Goal: Check status

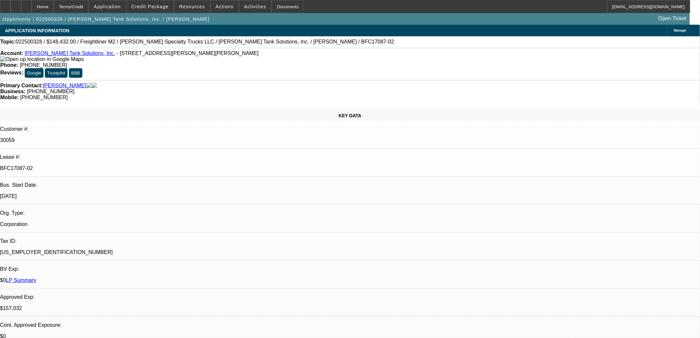
select select "0"
select select "2"
select select "0"
select select "6"
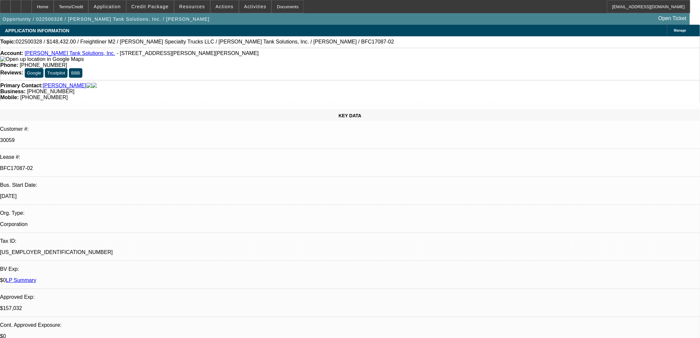
select select "0"
select select "2"
select select "0"
select select "6"
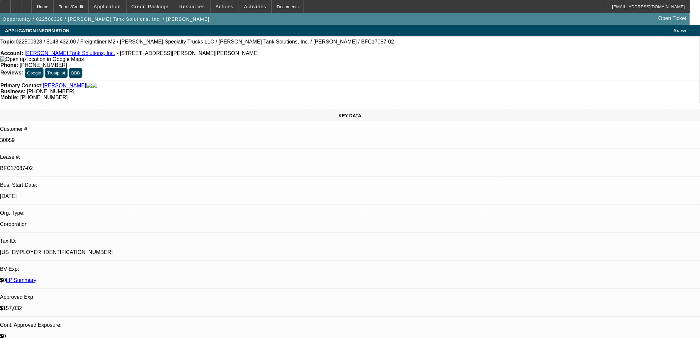
select select "0"
select select "2"
select select "0"
select select "6"
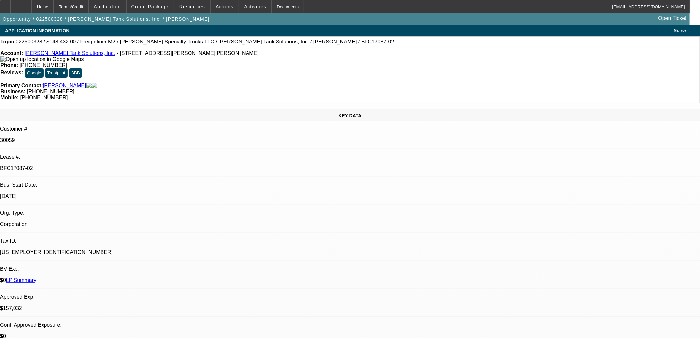
select select "0"
select select "2"
select select "0"
select select "6"
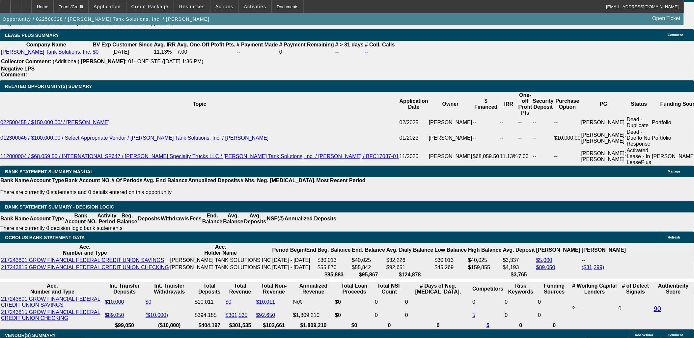
scroll to position [1464, 0]
drag, startPoint x: 644, startPoint y: 305, endPoint x: 471, endPoint y: 303, distance: 173.4
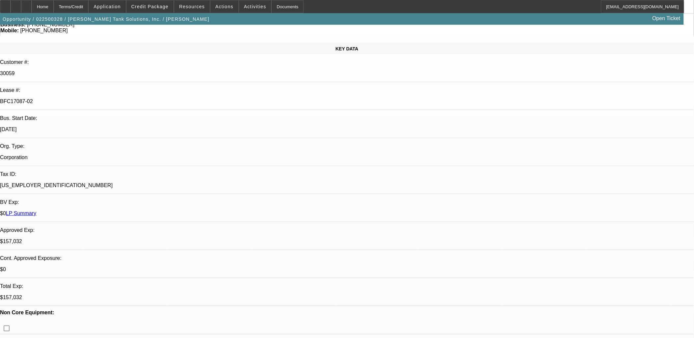
scroll to position [0, 0]
